Goal: Task Accomplishment & Management: Complete application form

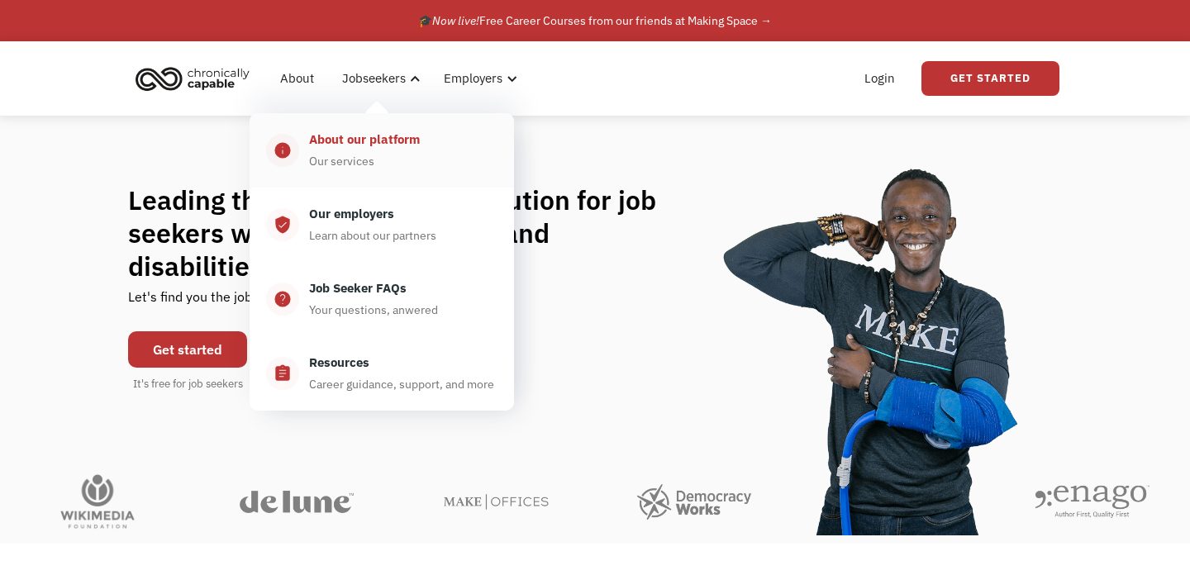
click at [373, 150] on div "About our platform Our services" at bounding box center [398, 150] width 198 height 41
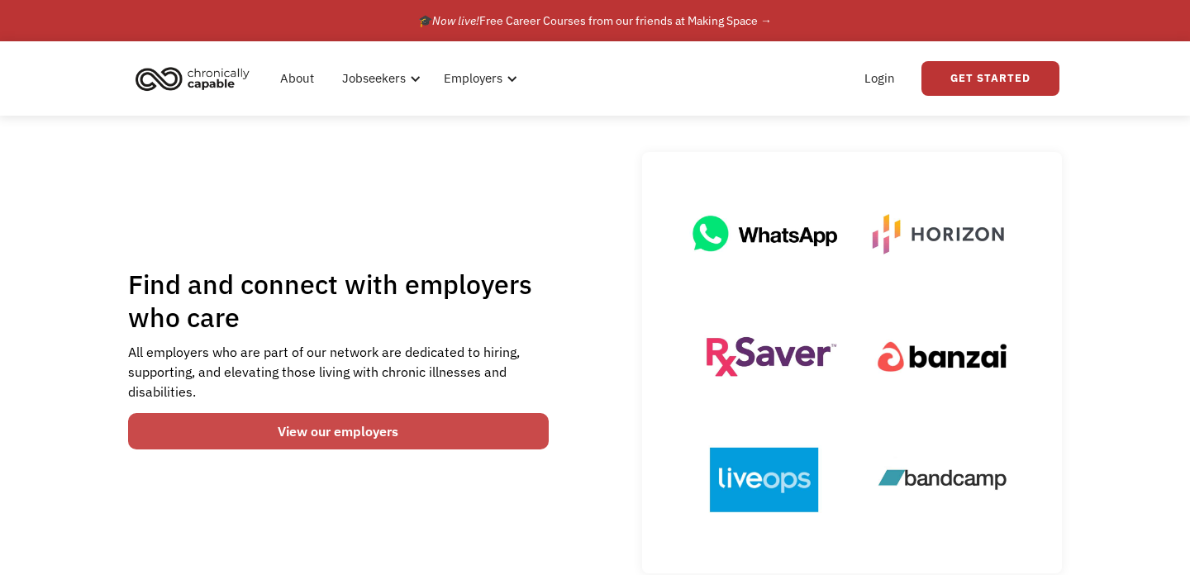
click at [281, 437] on link "View our employers" at bounding box center [338, 431] width 421 height 36
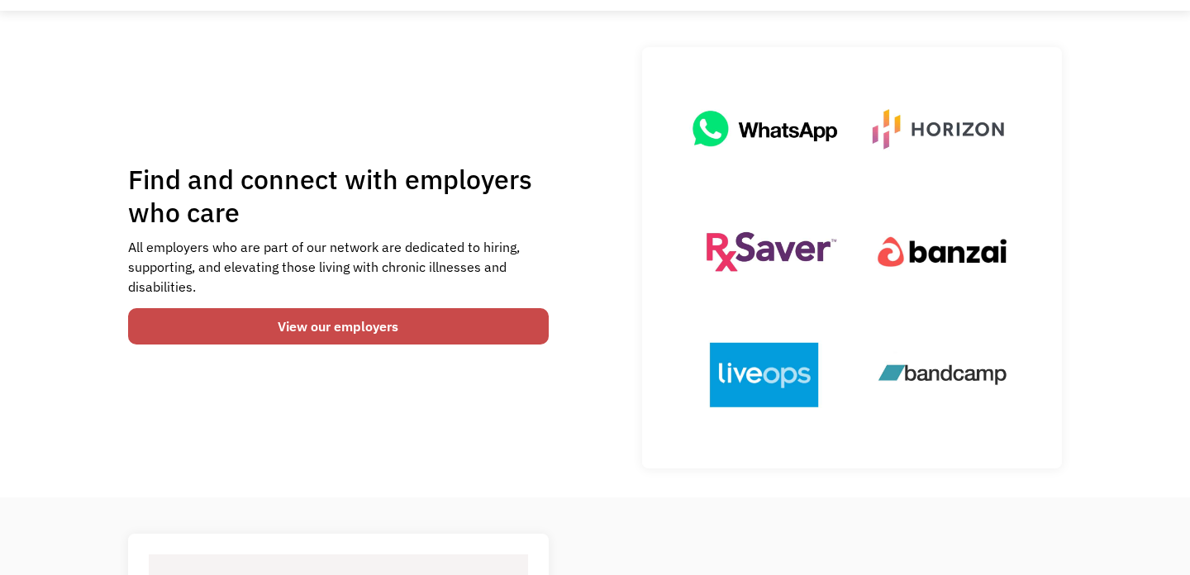
scroll to position [138, 0]
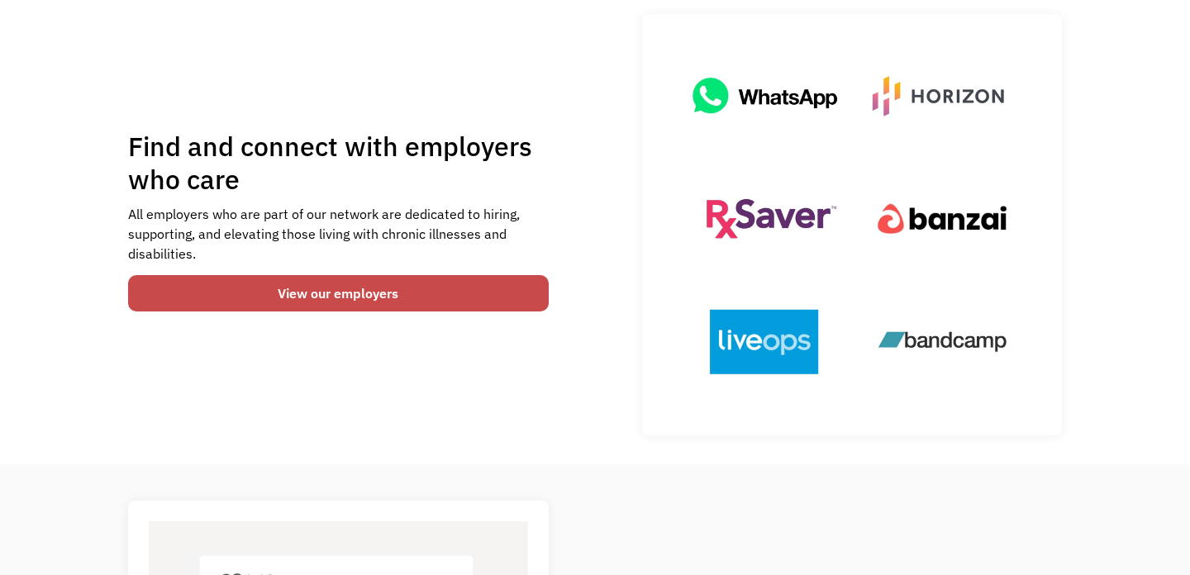
click at [325, 300] on link "View our employers" at bounding box center [338, 293] width 421 height 36
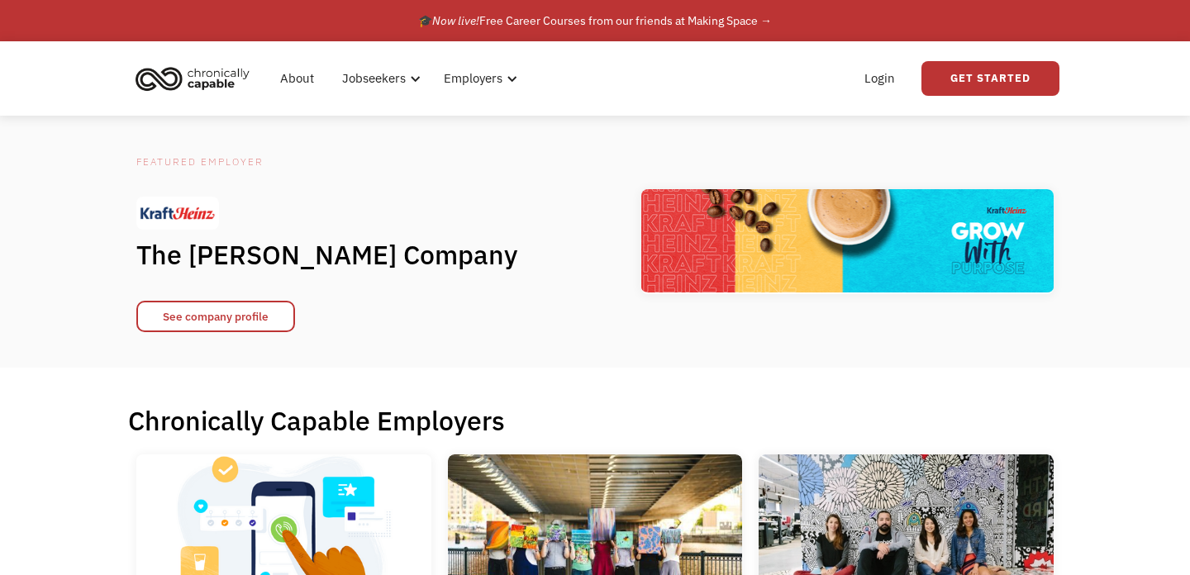
scroll to position [1, 0]
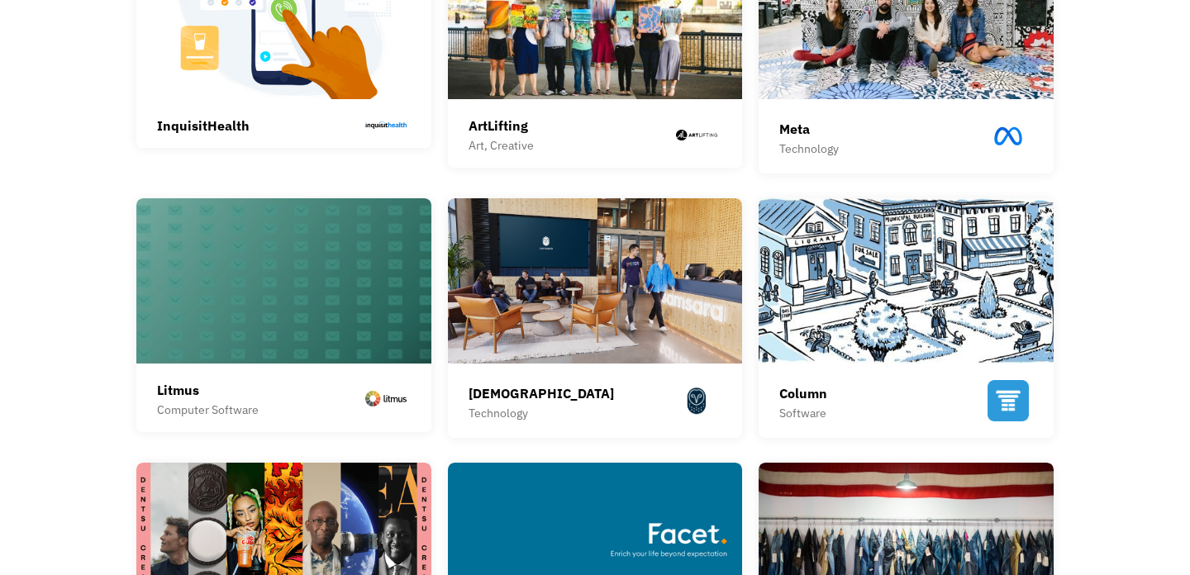
scroll to position [519, 0]
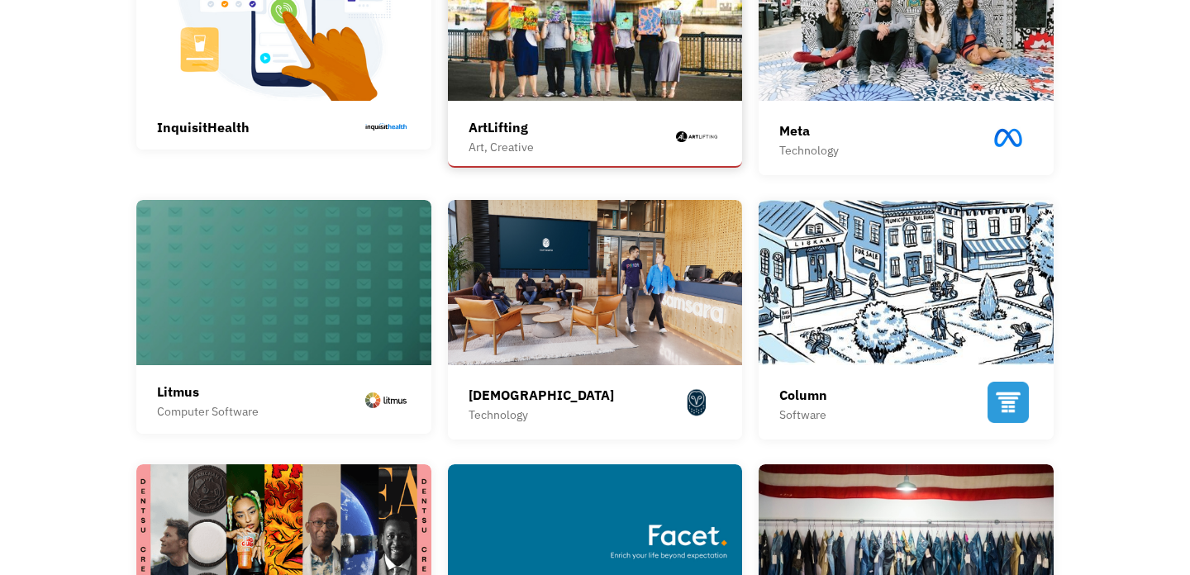
click at [512, 137] on div "Art, Creative" at bounding box center [501, 147] width 65 height 20
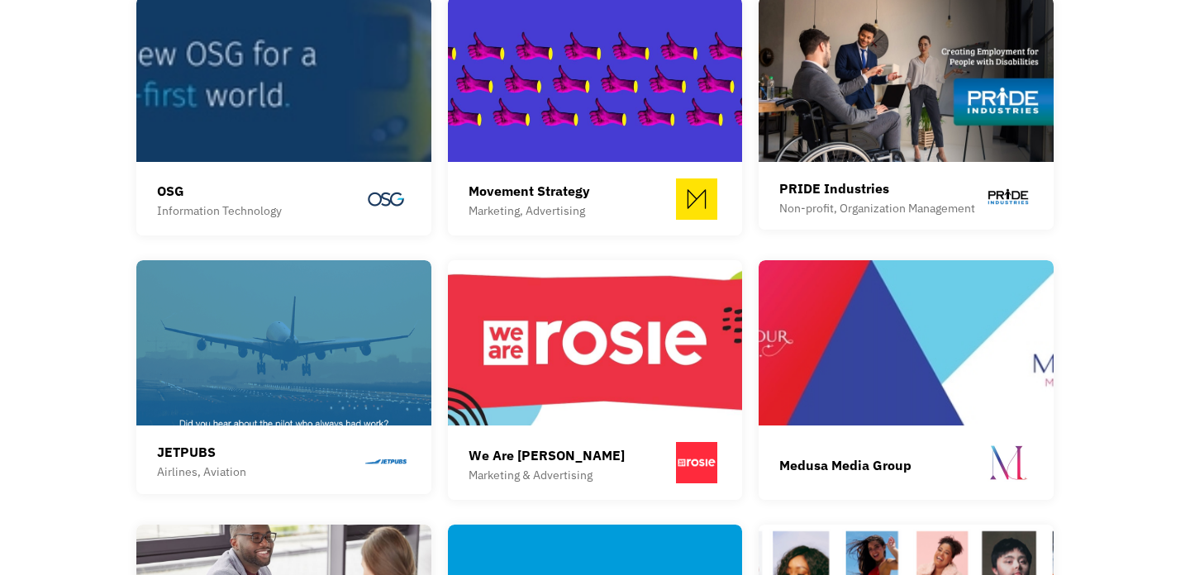
scroll to position [1800, 0]
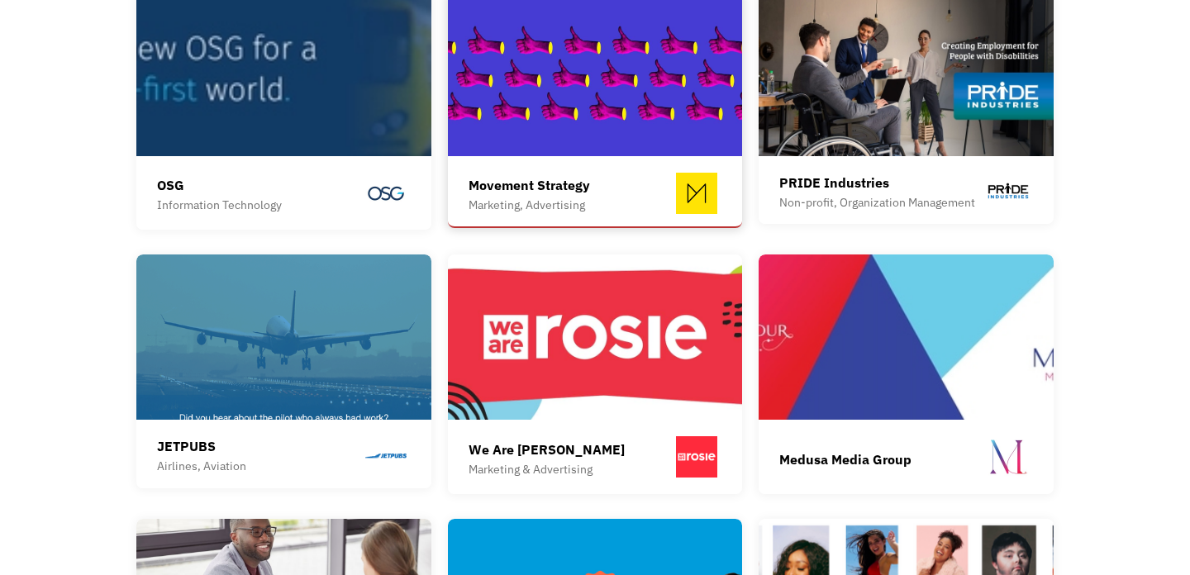
click at [571, 164] on div "Movement Strategy Marketing, Advertising Movement Strategy is the social media …" at bounding box center [596, 195] width 254 height 63
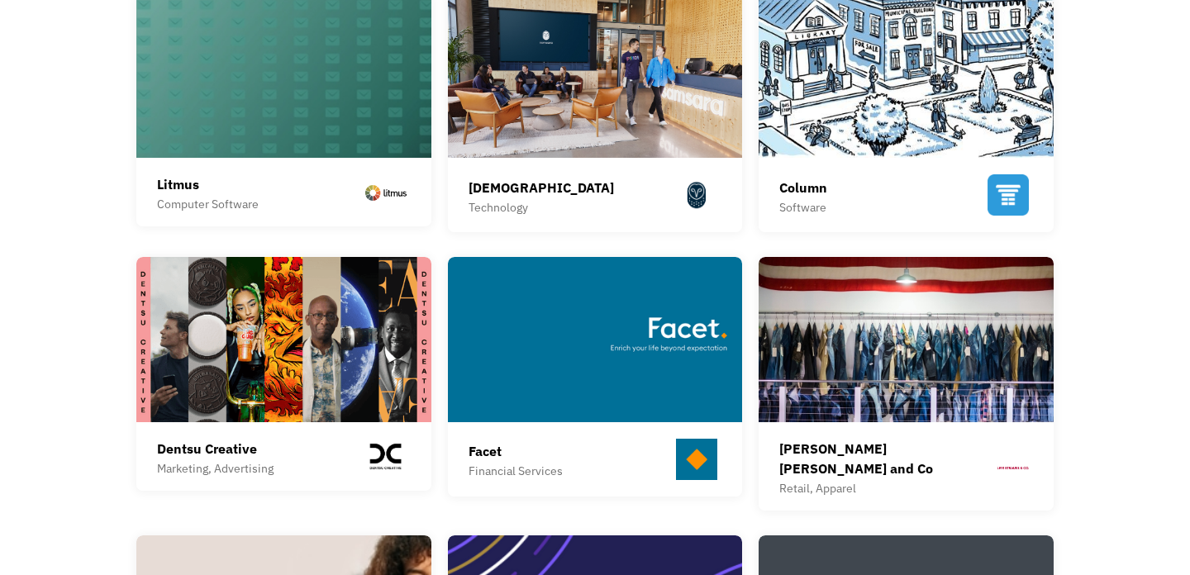
scroll to position [392, 0]
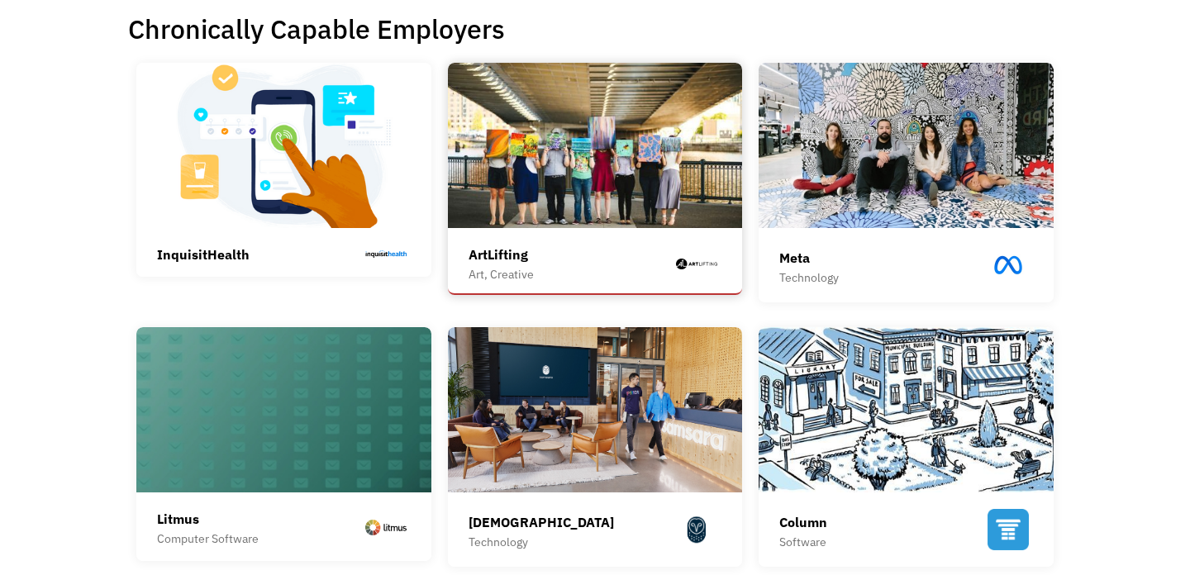
click at [496, 215] on img at bounding box center [595, 145] width 295 height 165
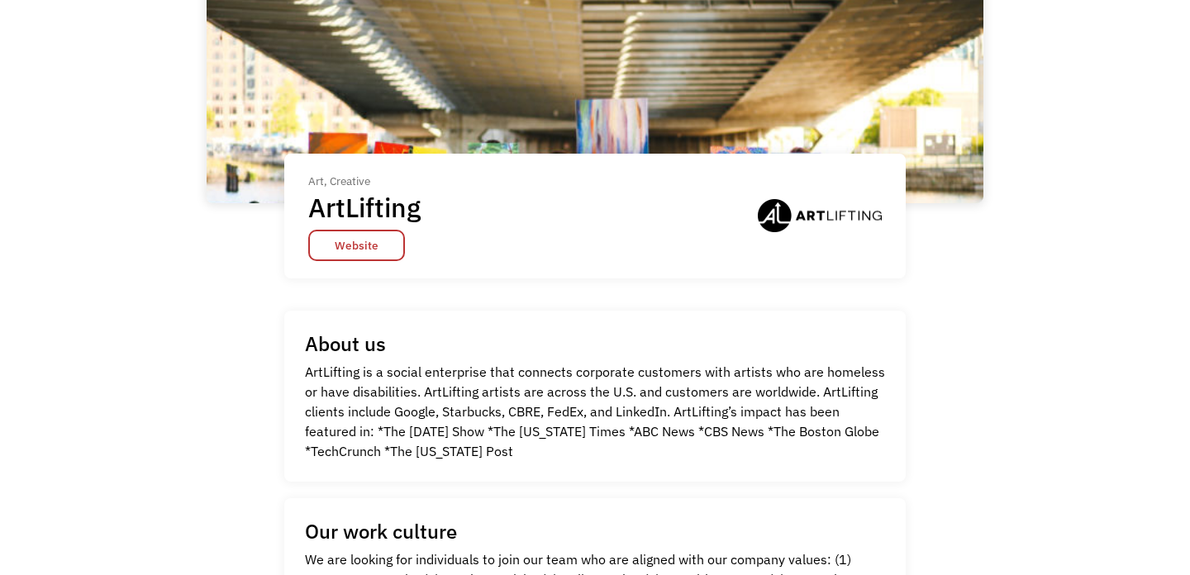
scroll to position [80, 0]
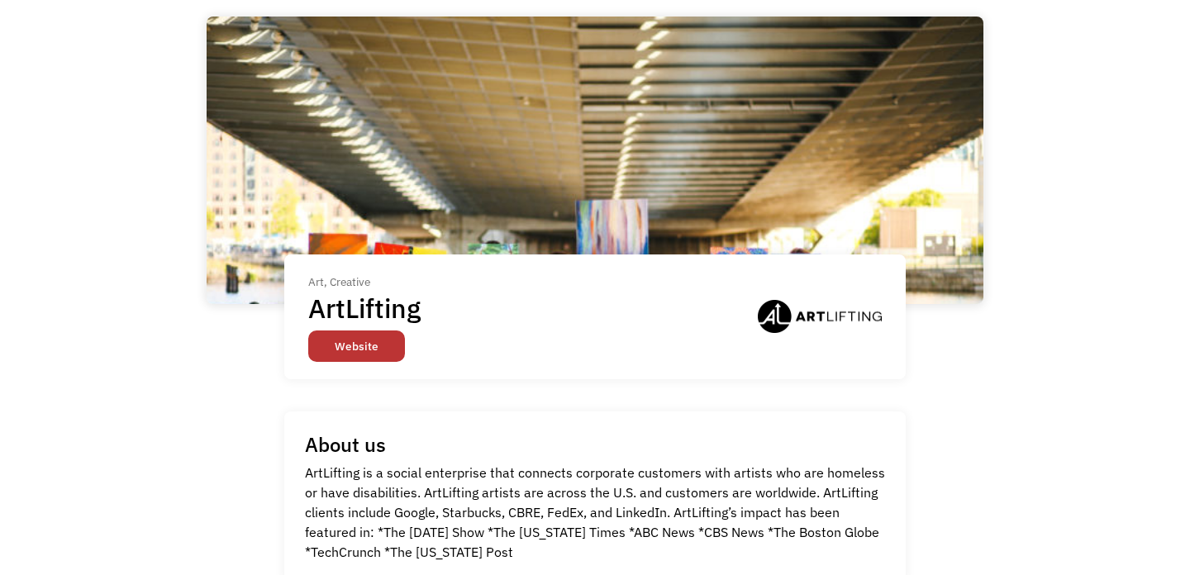
click at [360, 353] on link "Website" at bounding box center [356, 346] width 97 height 31
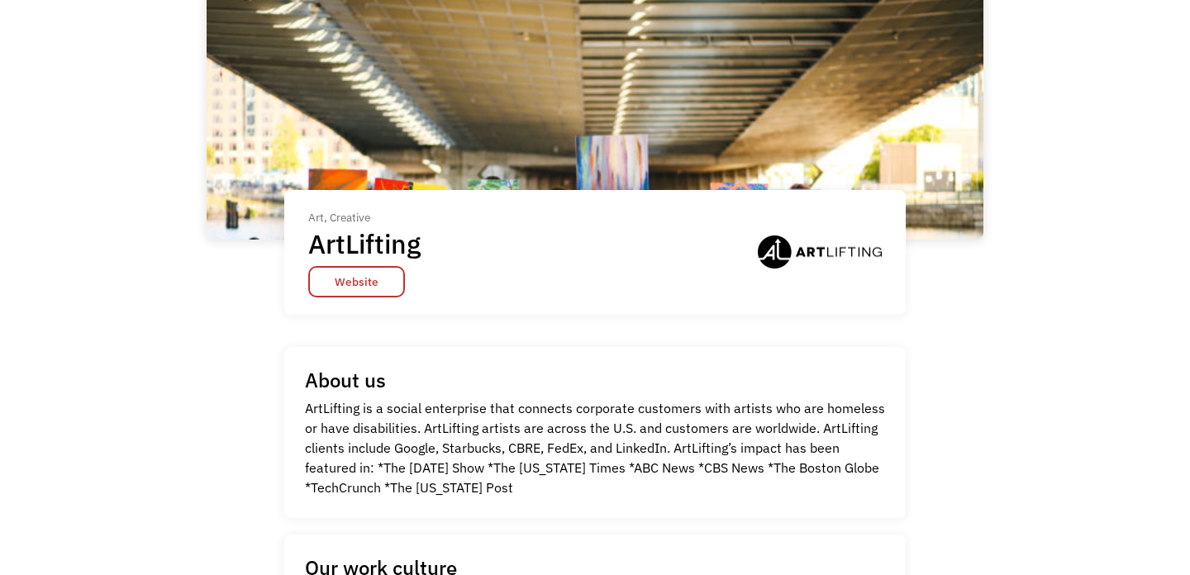
scroll to position [60, 0]
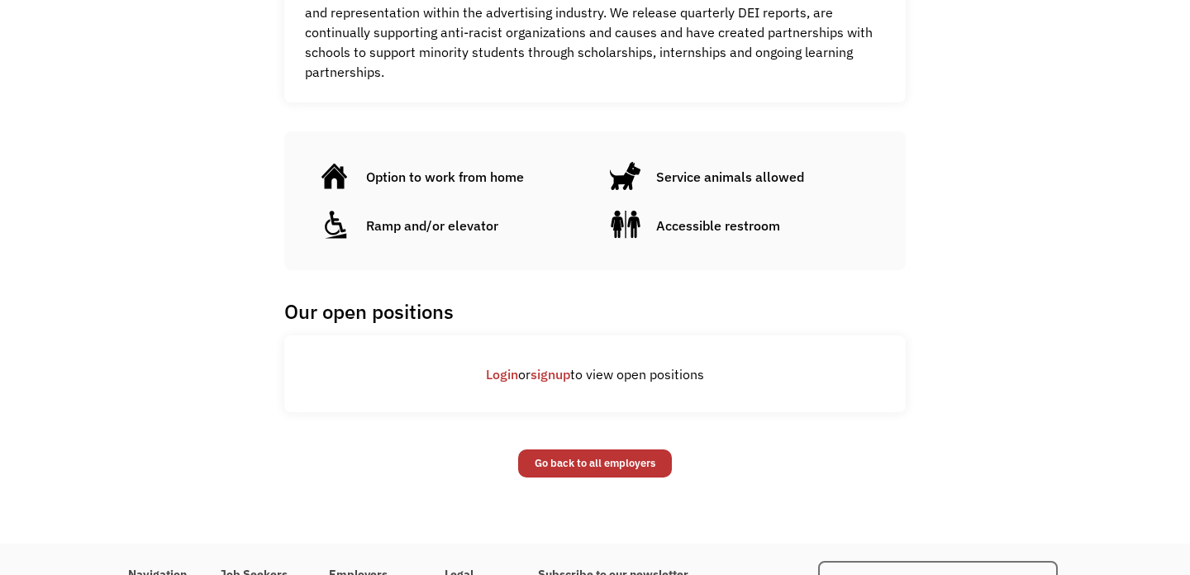
scroll to position [1001, 0]
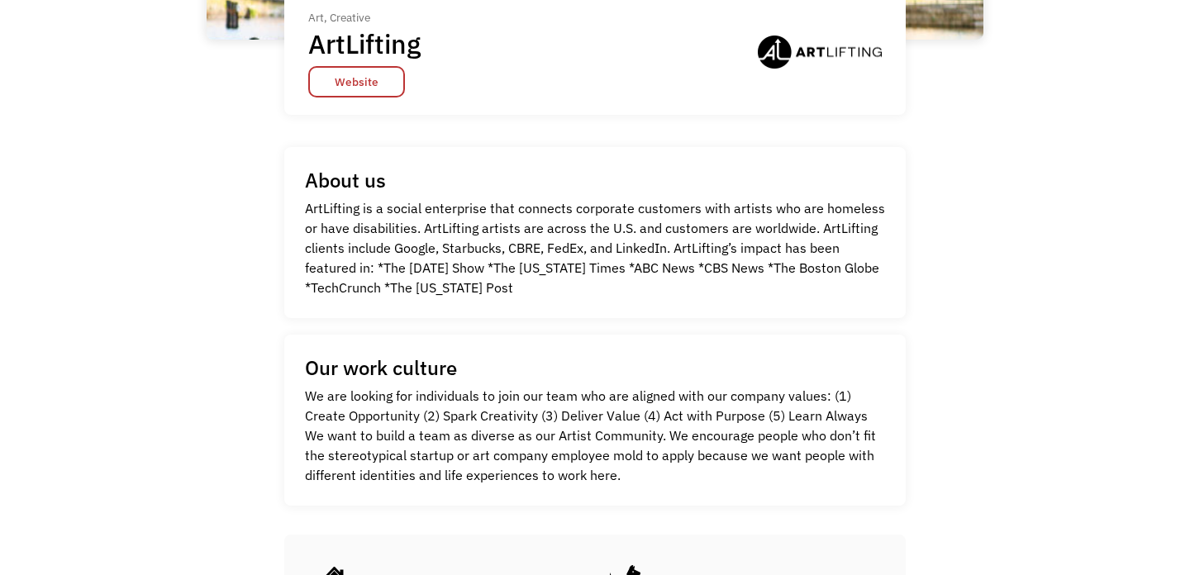
scroll to position [345, 0]
click at [358, 75] on link "Website" at bounding box center [356, 80] width 97 height 31
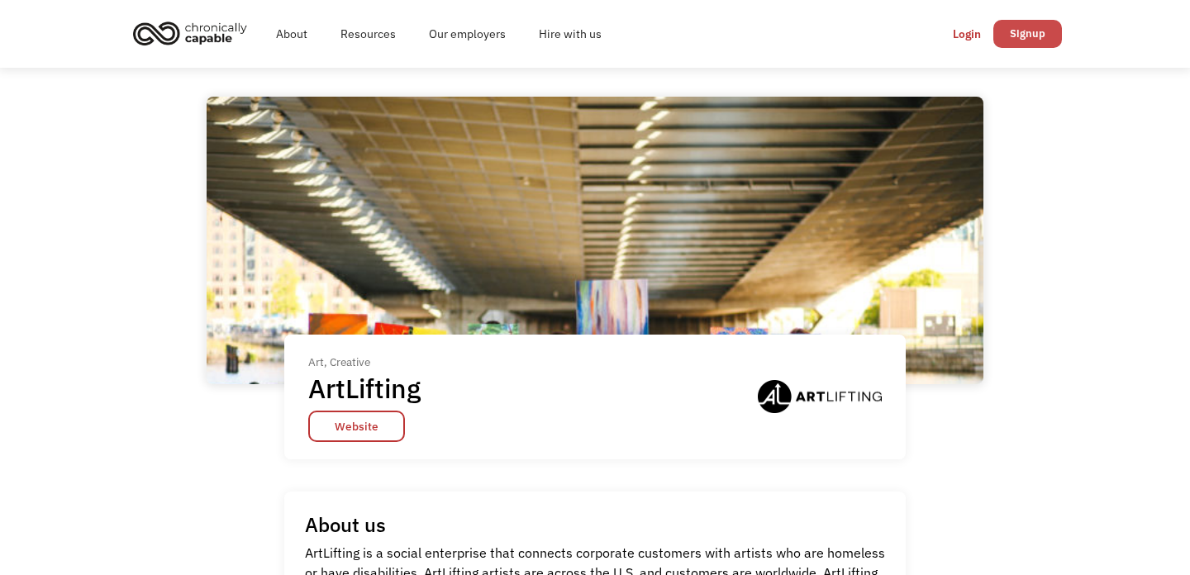
click at [1020, 25] on link "Signup" at bounding box center [1027, 34] width 69 height 28
click at [1031, 40] on link "Signup" at bounding box center [1027, 34] width 69 height 28
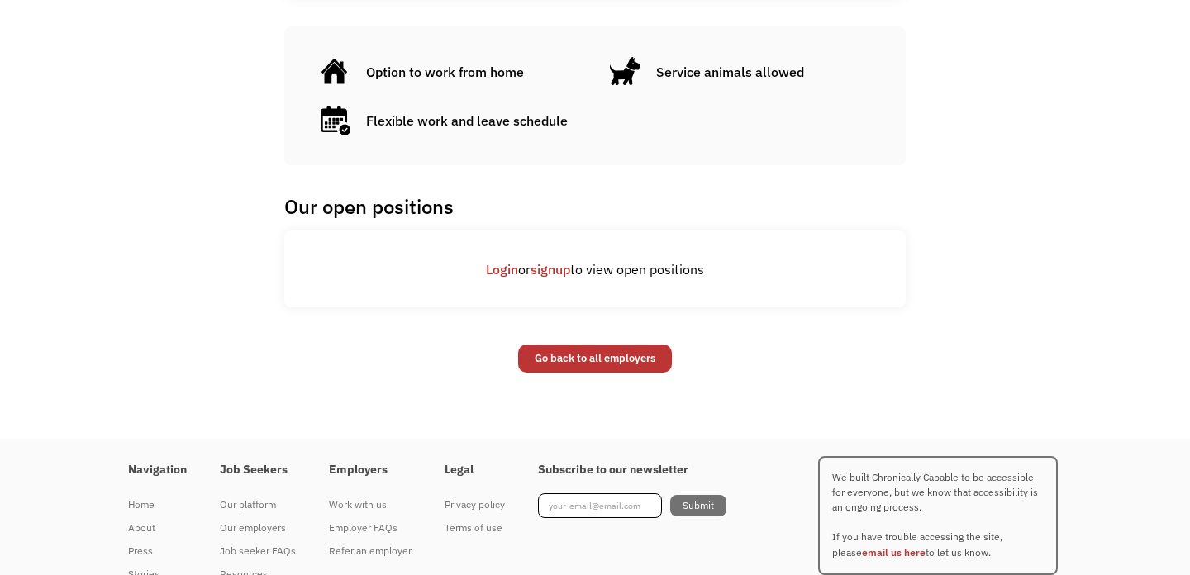
scroll to position [852, 0]
click at [564, 269] on link "signup" at bounding box center [551, 270] width 40 height 17
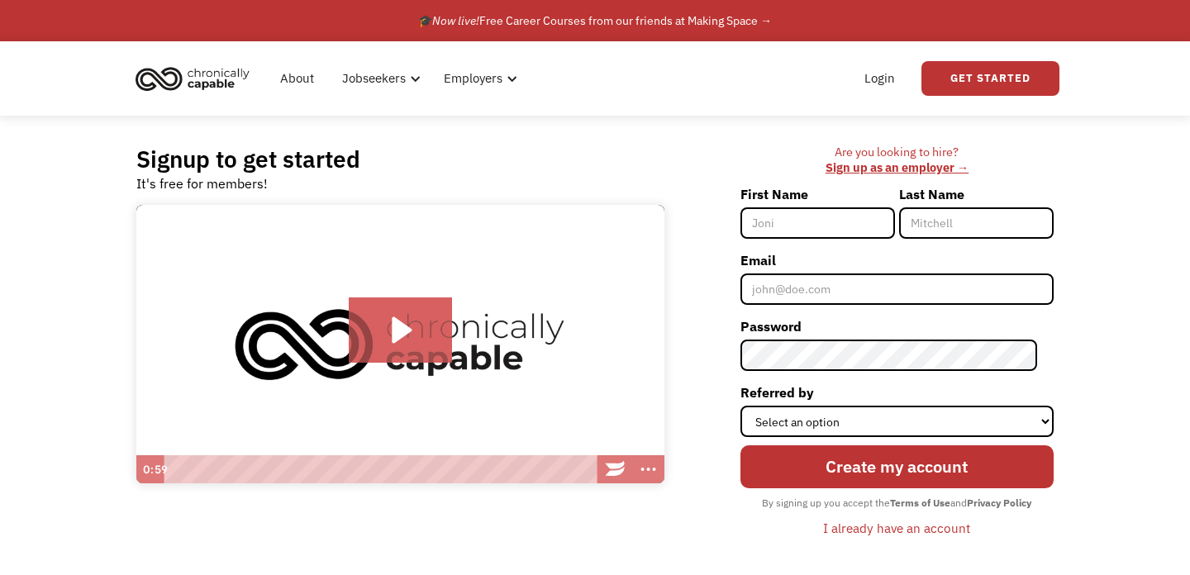
type input "[PERSON_NAME]"
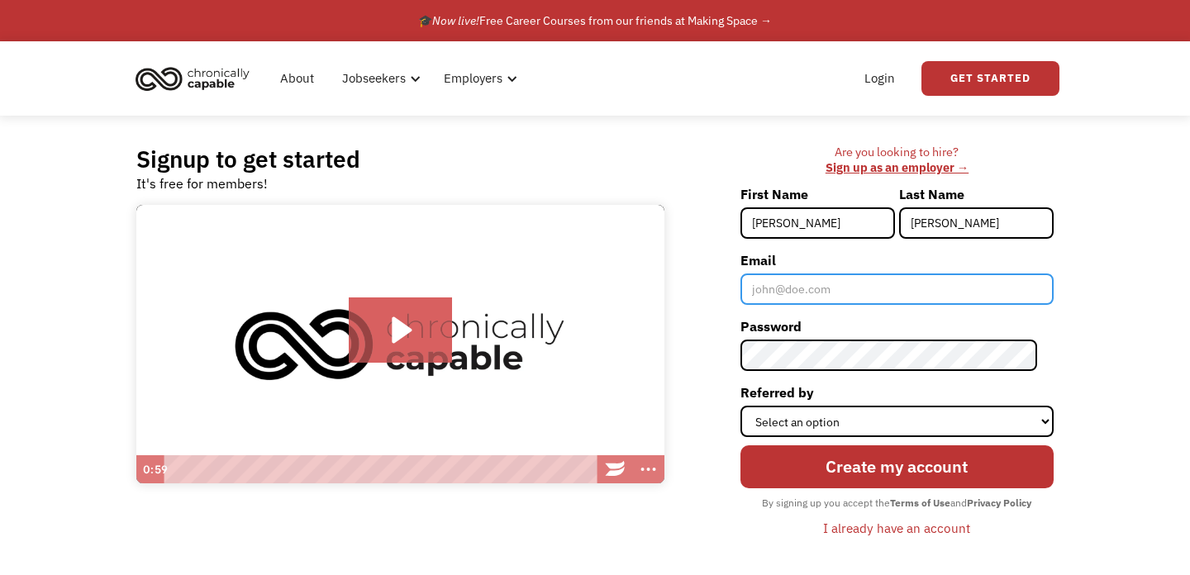
click at [831, 301] on input "Email" at bounding box center [897, 289] width 313 height 31
type input "Edelman.julia1@gmail.com"
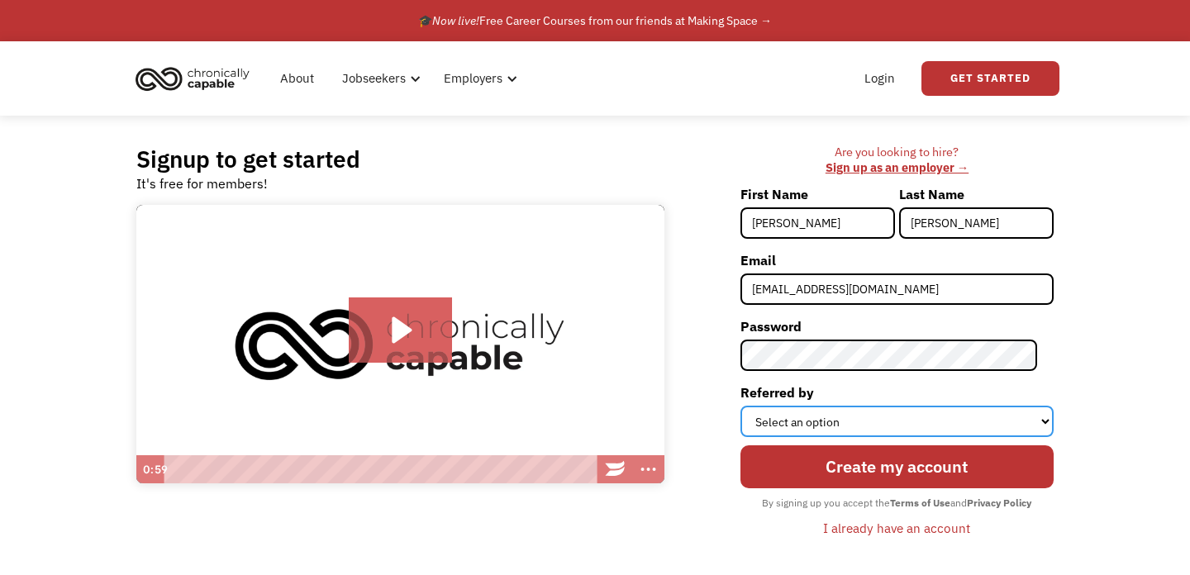
click at [898, 420] on select "Select an option Instagram Facebook Twitter Search Engine News Article Word of …" at bounding box center [897, 421] width 313 height 31
select select "Search Engine"
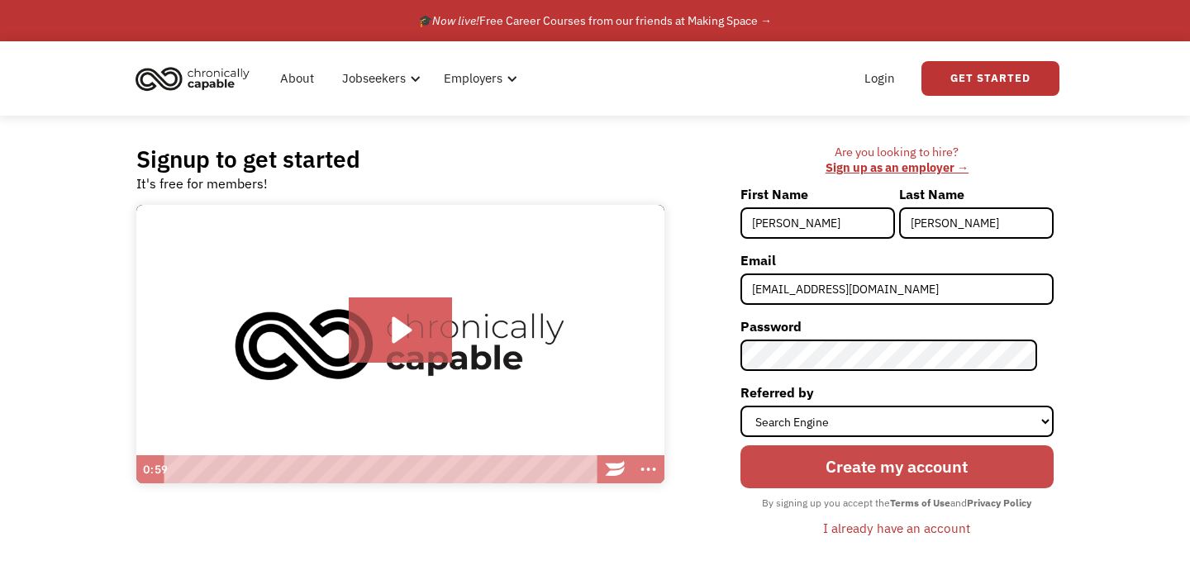
click at [902, 467] on input "Create my account" at bounding box center [897, 466] width 313 height 43
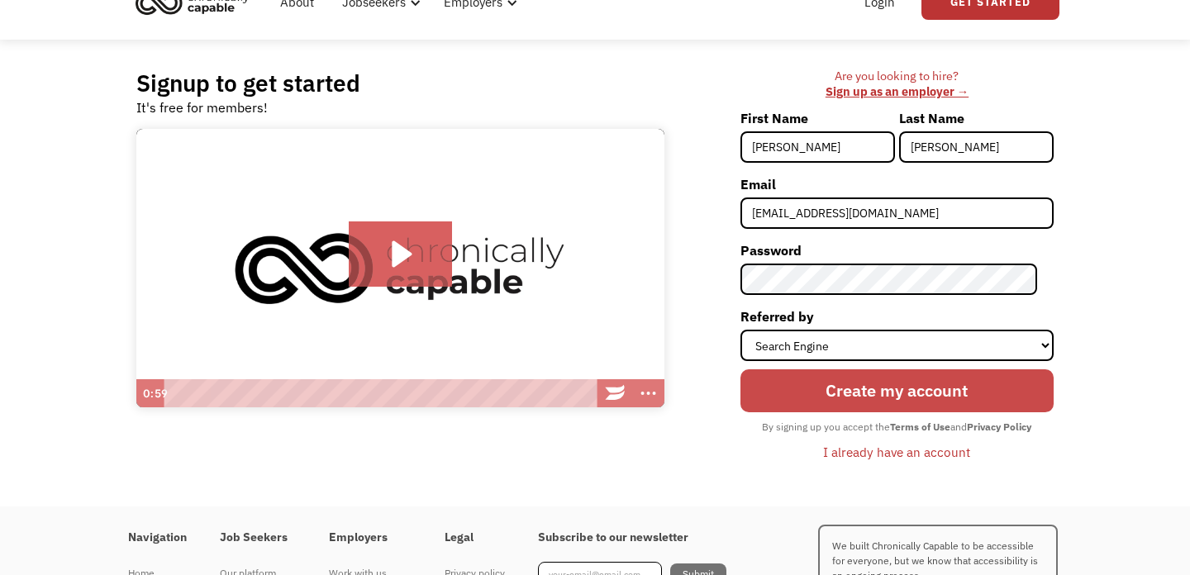
scroll to position [98, 0]
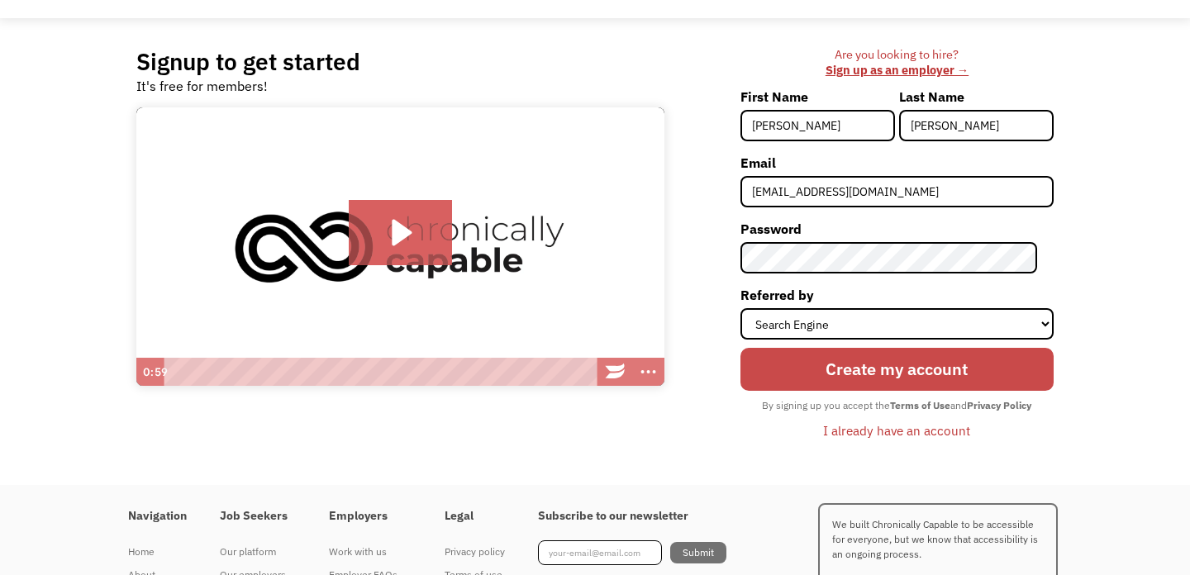
click at [908, 363] on input "Create my account" at bounding box center [897, 369] width 313 height 43
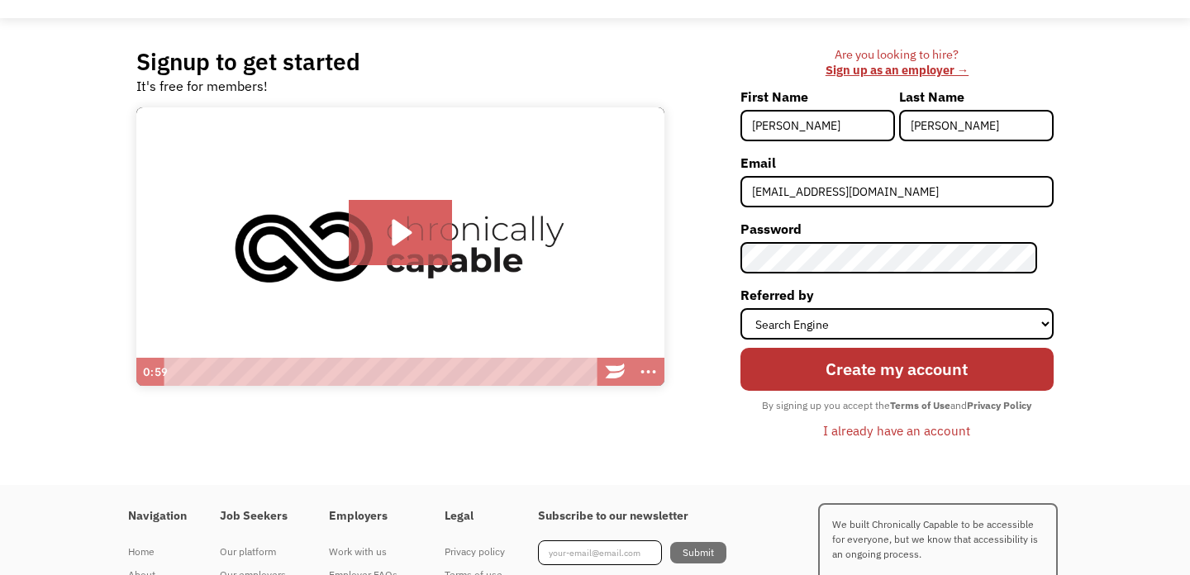
click at [848, 427] on div "I already have an account" at bounding box center [896, 431] width 147 height 20
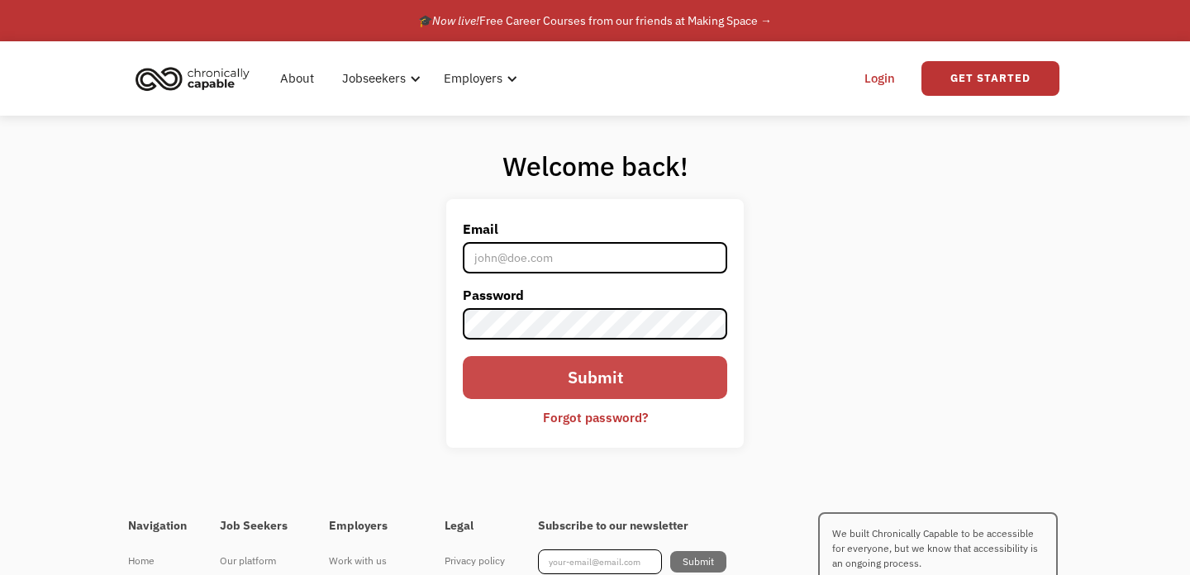
type input "[EMAIL_ADDRESS][DOMAIN_NAME]"
click at [603, 374] on input "Submit" at bounding box center [595, 377] width 264 height 43
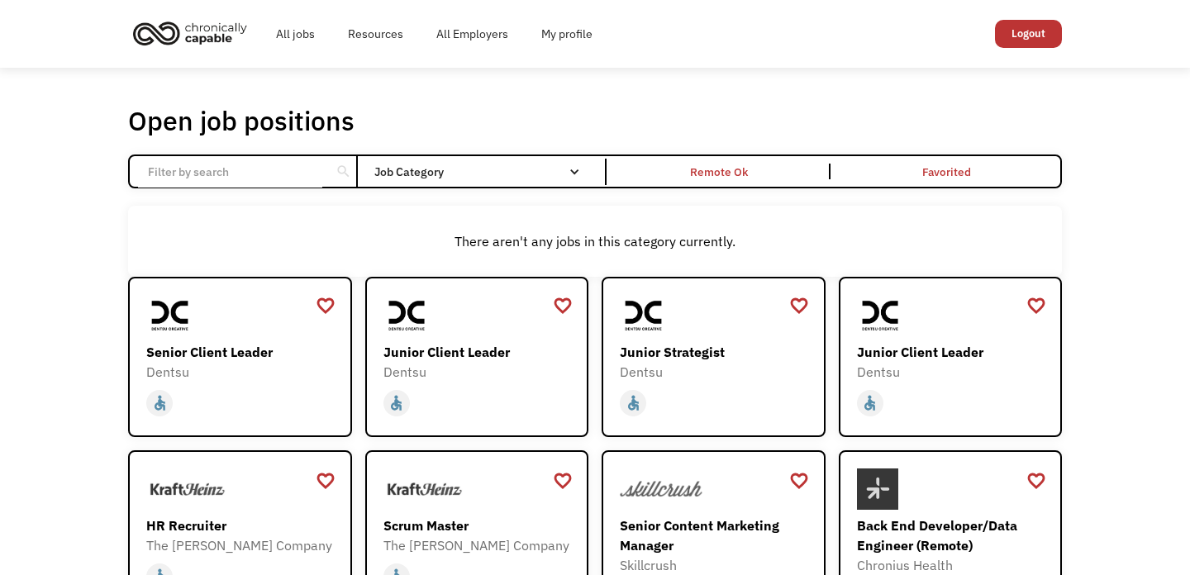
click at [270, 169] on input "Email Form" at bounding box center [230, 171] width 184 height 31
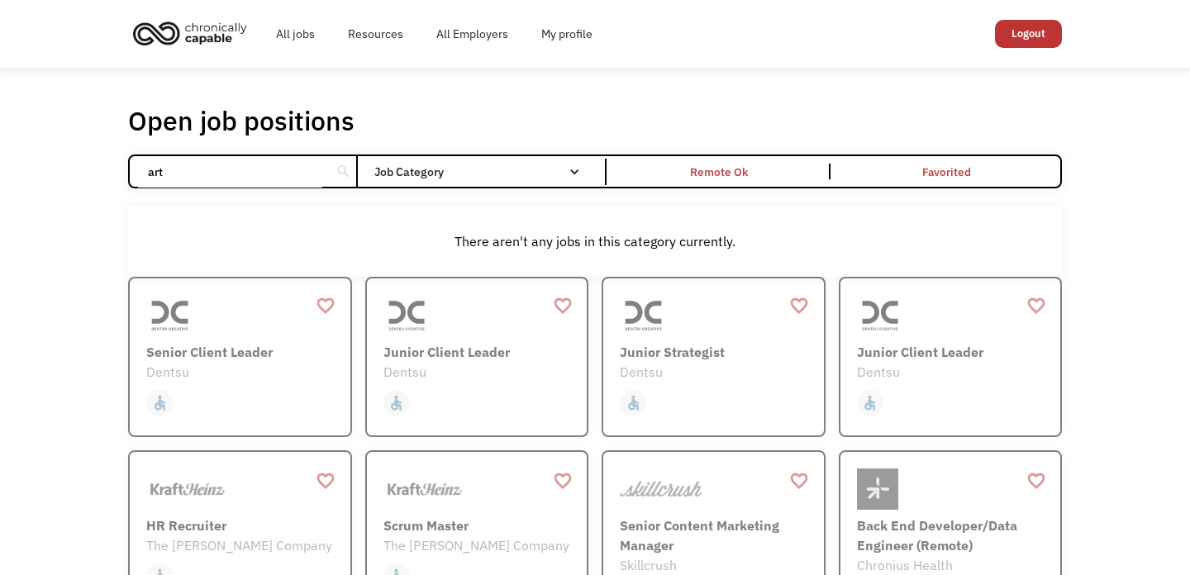
click input "Email Form" at bounding box center [0, 0] width 0 height 0
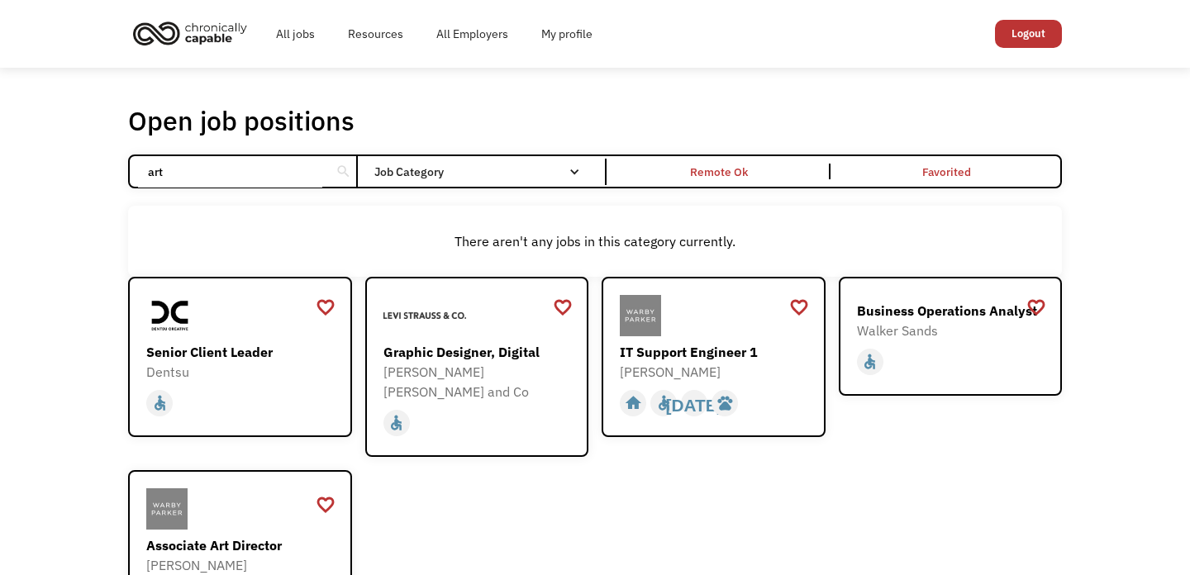
click at [270, 173] on input "art" at bounding box center [230, 171] width 184 height 31
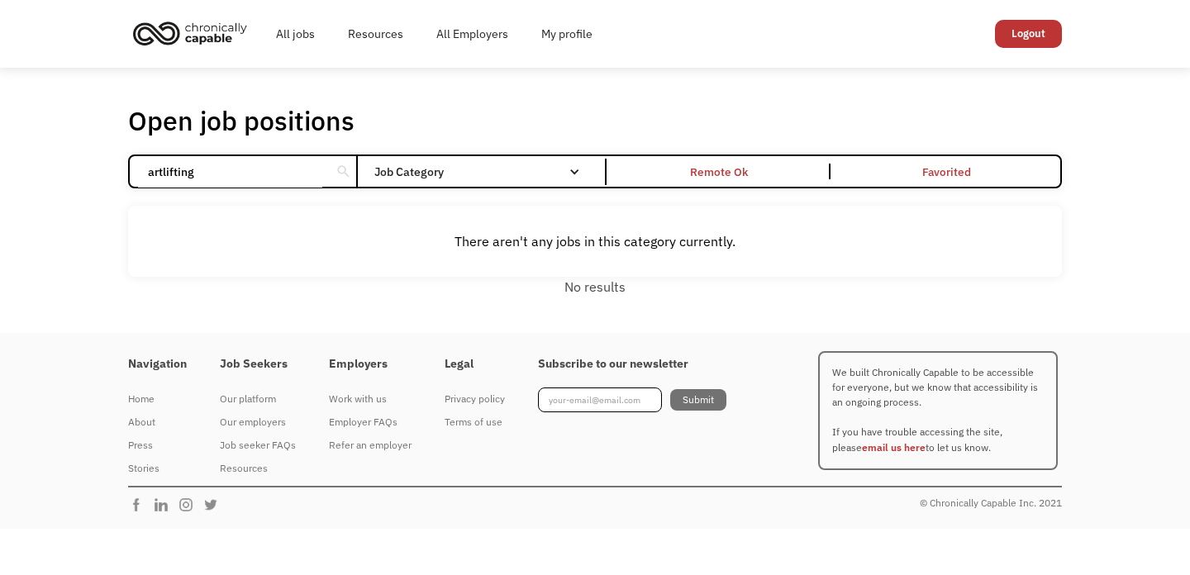
type input "artlifting"
click input "Email Form" at bounding box center [0, 0] width 0 height 0
drag, startPoint x: 270, startPoint y: 171, endPoint x: 116, endPoint y: 173, distance: 154.6
click at [116, 173] on div "Open job positions You have X liked items Search artlifting search Filter by ca…" at bounding box center [595, 200] width 967 height 207
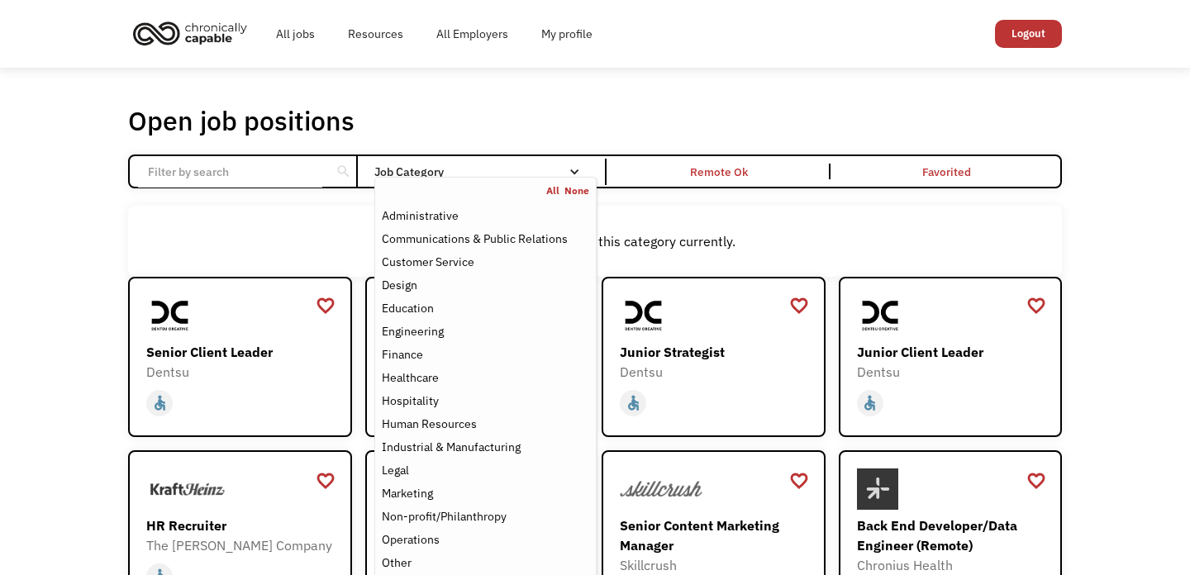
click at [402, 174] on div "Job Category" at bounding box center [485, 172] width 222 height 12
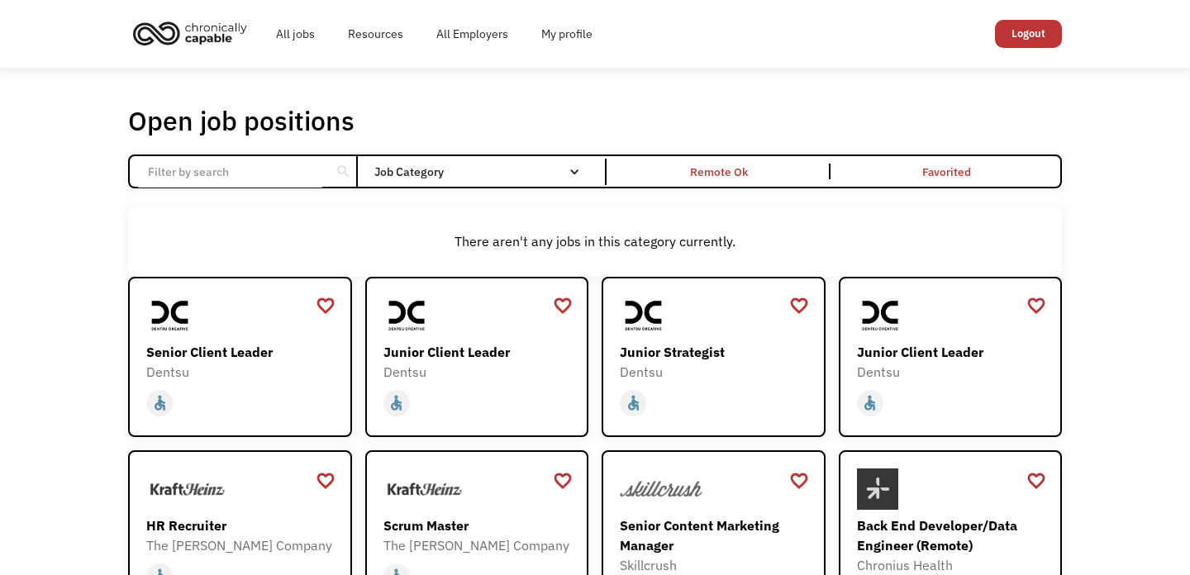
click at [477, 174] on div "Job Category" at bounding box center [485, 172] width 222 height 12
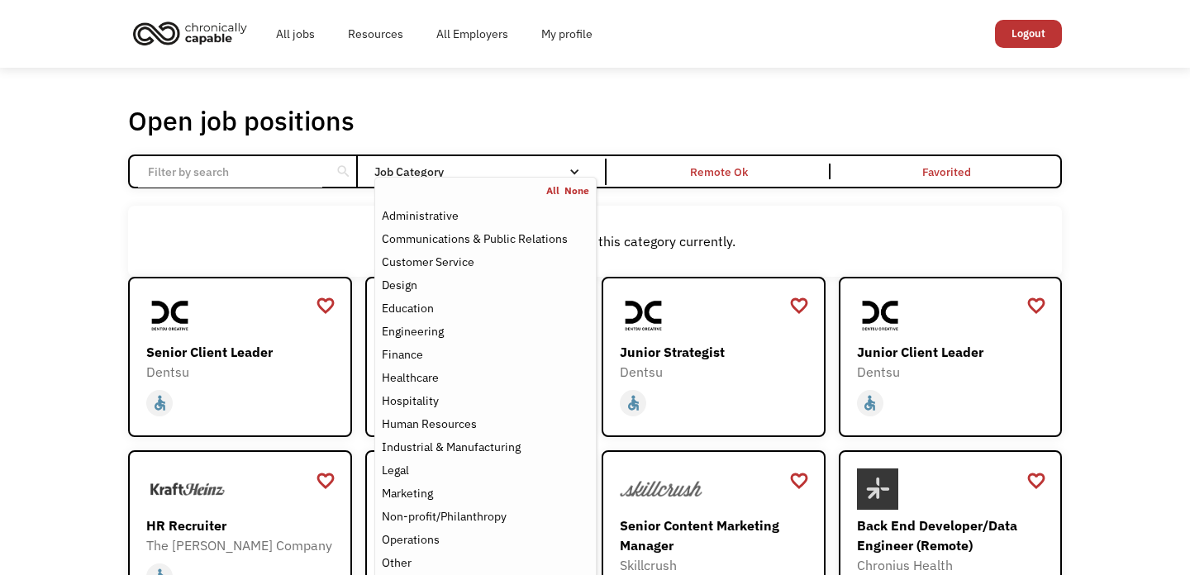
click at [399, 175] on div "Job Category" at bounding box center [485, 172] width 222 height 12
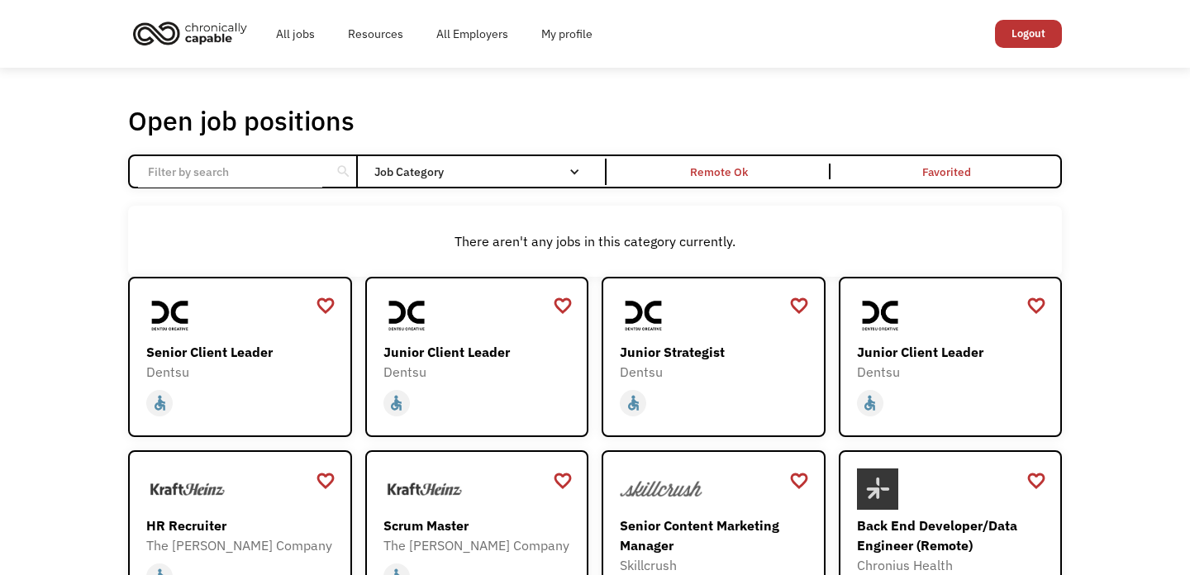
click at [406, 176] on div "Job Category" at bounding box center [485, 172] width 222 height 12
click at [293, 44] on link "All jobs" at bounding box center [296, 33] width 72 height 53
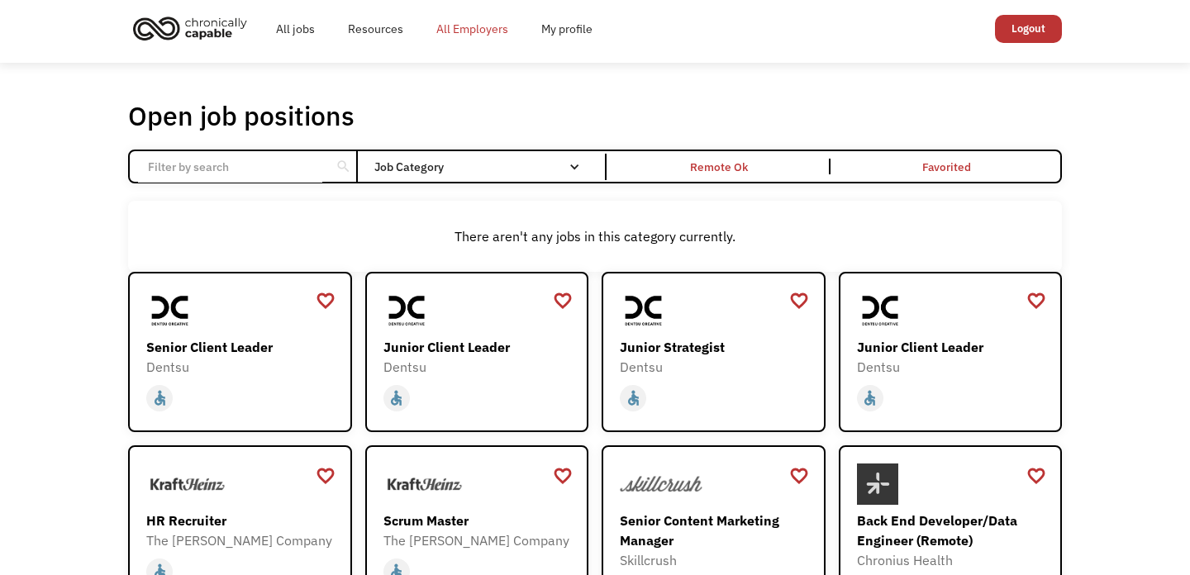
click at [448, 27] on link "All Employers" at bounding box center [472, 28] width 105 height 53
click at [468, 157] on div "Job Category" at bounding box center [485, 167] width 222 height 26
click at [468, 158] on div "Job Category" at bounding box center [485, 167] width 222 height 26
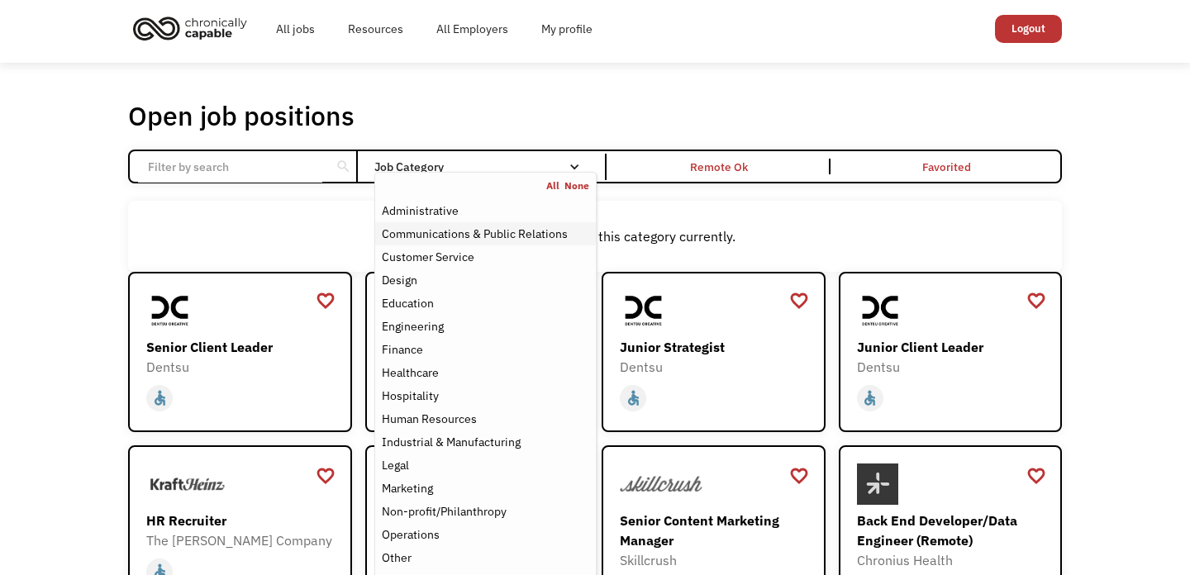
click at [468, 231] on div "Communications & Public Relations" at bounding box center [475, 234] width 186 height 20
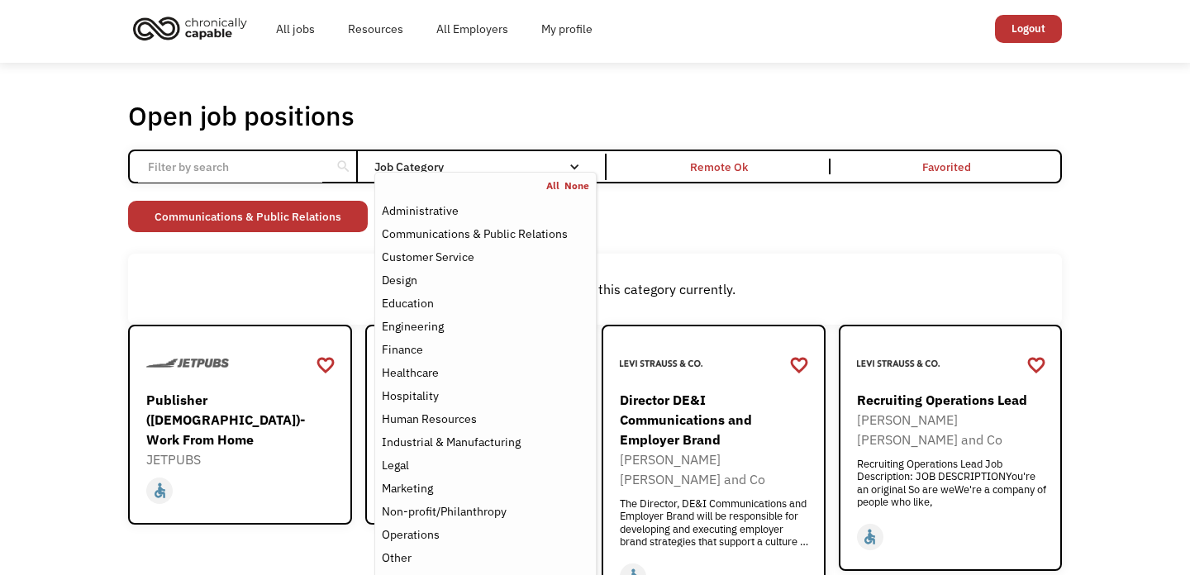
click at [80, 391] on div "Open job positions You have X liked items Search search Filter by category Admi…" at bounding box center [595, 355] width 1190 height 584
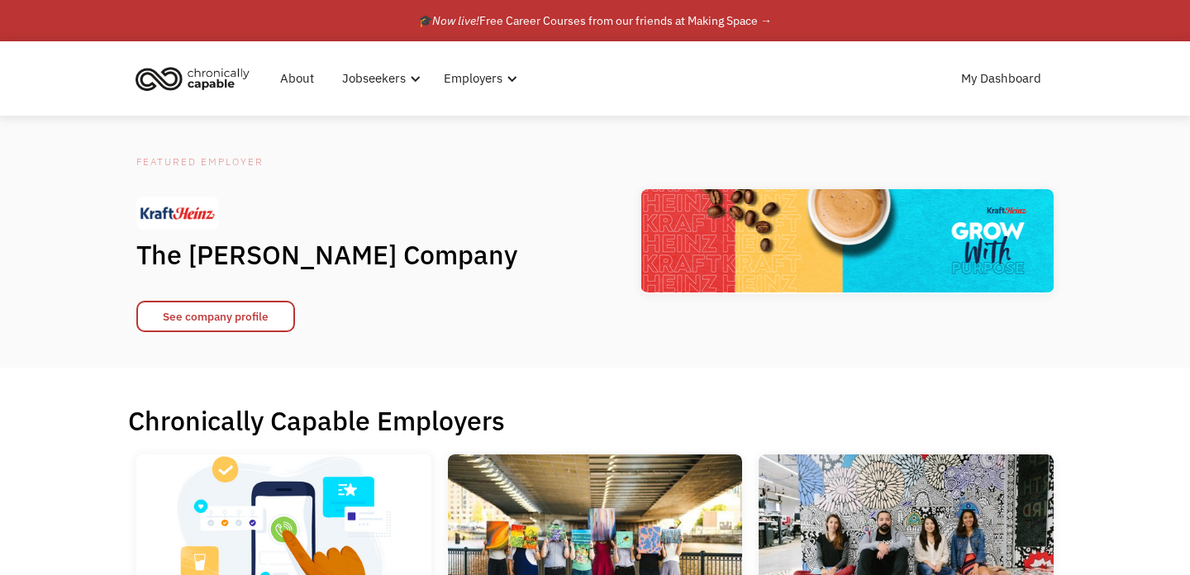
click at [512, 455] on img at bounding box center [595, 537] width 295 height 165
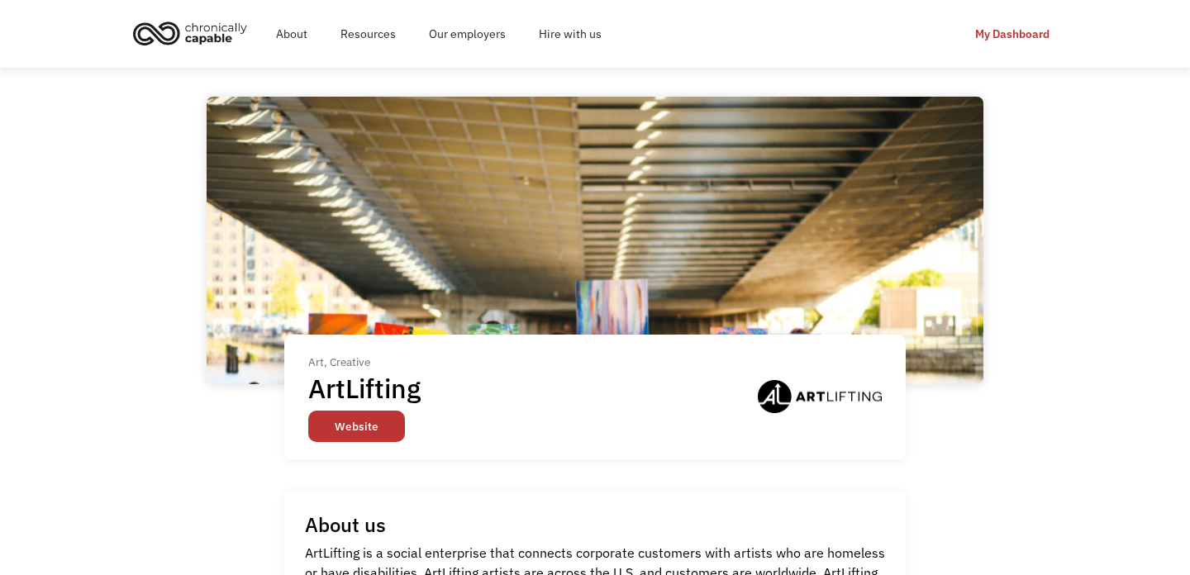
click at [375, 432] on link "Website" at bounding box center [356, 426] width 97 height 31
